Goal: Task Accomplishment & Management: Complete application form

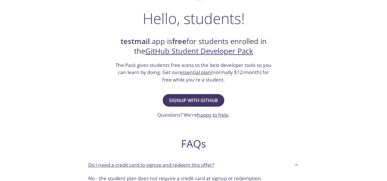
scroll to position [88, 0]
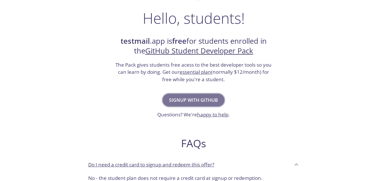
click at [179, 97] on span "Signup with GitHub" at bounding box center [193, 100] width 49 height 8
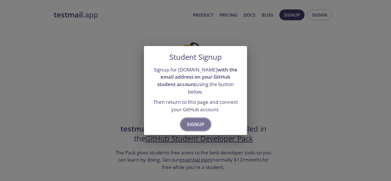
click at [195, 121] on span "Signup" at bounding box center [195, 125] width 17 height 8
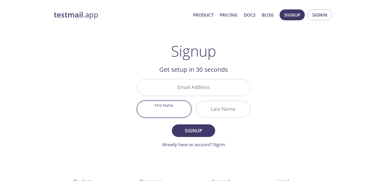
click at [176, 110] on input "First Name" at bounding box center [164, 109] width 54 height 16
type input "G"
type input "Creative"
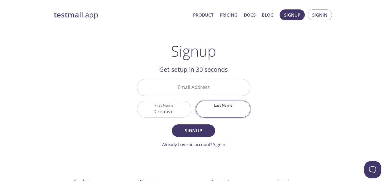
click at [216, 110] on input "Last Name" at bounding box center [223, 109] width 54 height 16
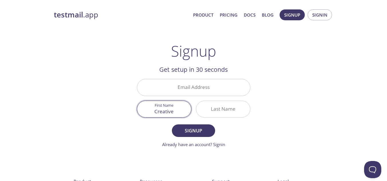
click at [182, 114] on input "Creative" at bounding box center [164, 109] width 54 height 16
drag, startPoint x: 182, startPoint y: 114, endPoint x: 144, endPoint y: 114, distance: 37.5
click at [143, 115] on input "Creative" at bounding box center [164, 109] width 54 height 16
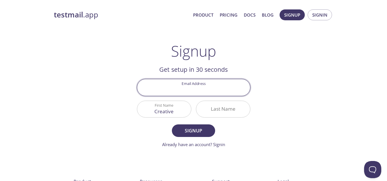
click at [204, 87] on input "Email Address" at bounding box center [193, 87] width 113 height 16
paste input "[EMAIL_ADDRESS][DOMAIN_NAME]"
type input "[EMAIL_ADDRESS][DOMAIN_NAME]"
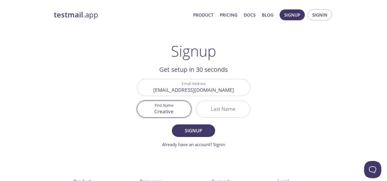
drag, startPoint x: 181, startPoint y: 110, endPoint x: 112, endPoint y: 115, distance: 69.3
click at [112, 115] on div "testmail .app Product Pricing Docs Blog Signup Signin Signup Get setup in 30 se…" at bounding box center [193, 137] width 293 height 263
type input "Gulraiz"
click at [209, 115] on input "Last Name" at bounding box center [223, 109] width 54 height 16
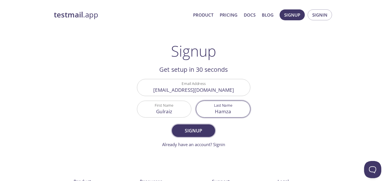
type input "Hamza"
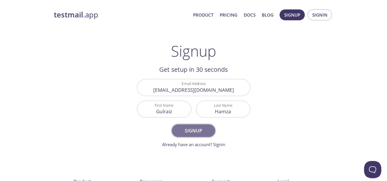
click at [200, 131] on span "Signup" at bounding box center [193, 131] width 30 height 8
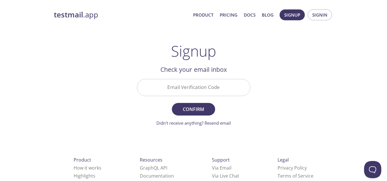
click at [179, 85] on input "Email Verification Code" at bounding box center [193, 87] width 113 height 16
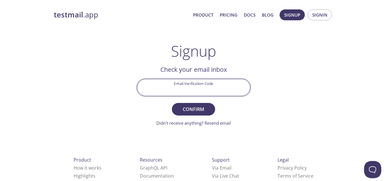
paste input "UHVD2D6"
type input "UHVD2D6"
click at [194, 111] on span "Confirm" at bounding box center [193, 109] width 30 height 8
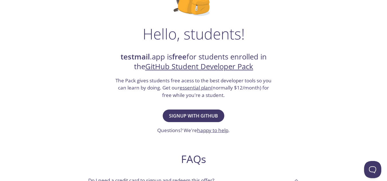
scroll to position [72, 0]
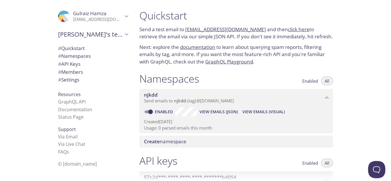
click at [204, 53] on p "Next: explore the documentation to learn about querying spam reports, filtering…" at bounding box center [236, 55] width 194 height 22
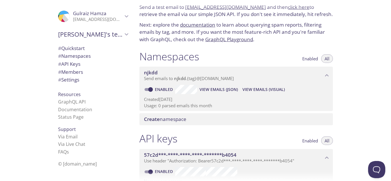
scroll to position [23, 0]
click at [246, 88] on span "View Emails (Visual)" at bounding box center [264, 89] width 42 height 7
